Goal: Task Accomplishment & Management: Complete application form

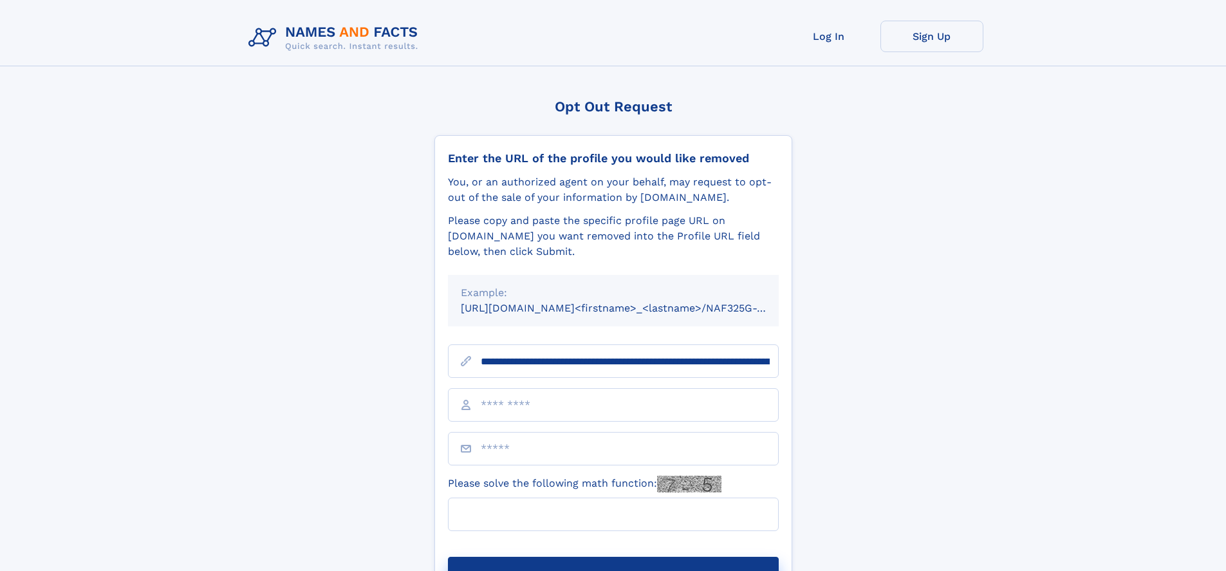
scroll to position [0, 149]
type input "**********"
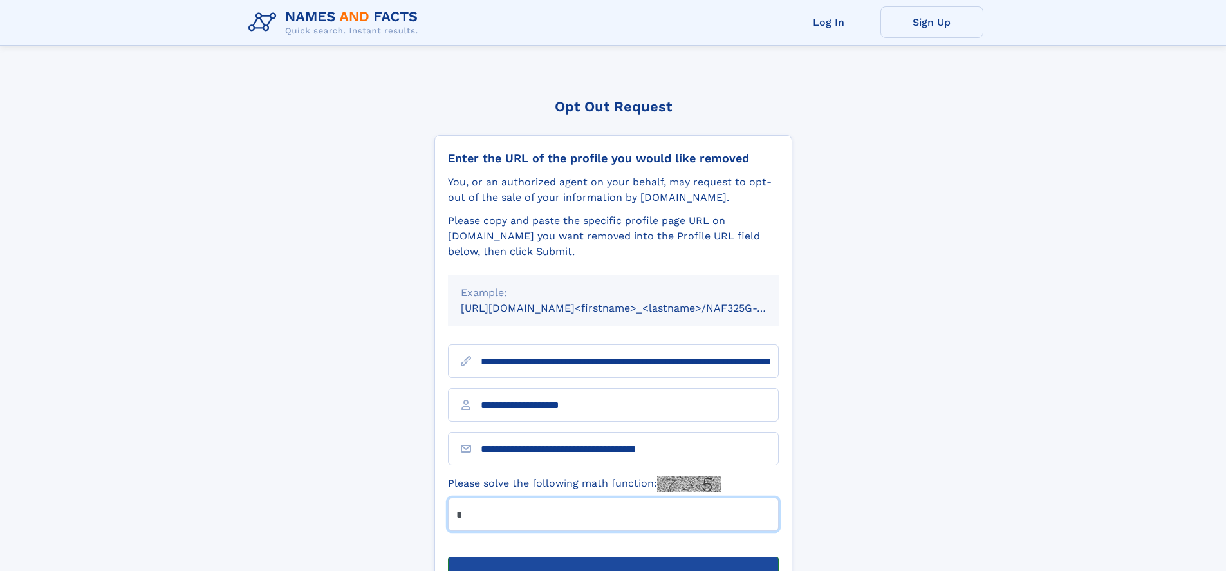
type input "*"
click at [613, 557] on button "Submit Opt Out Request" at bounding box center [613, 577] width 331 height 41
